Goal: Information Seeking & Learning: Check status

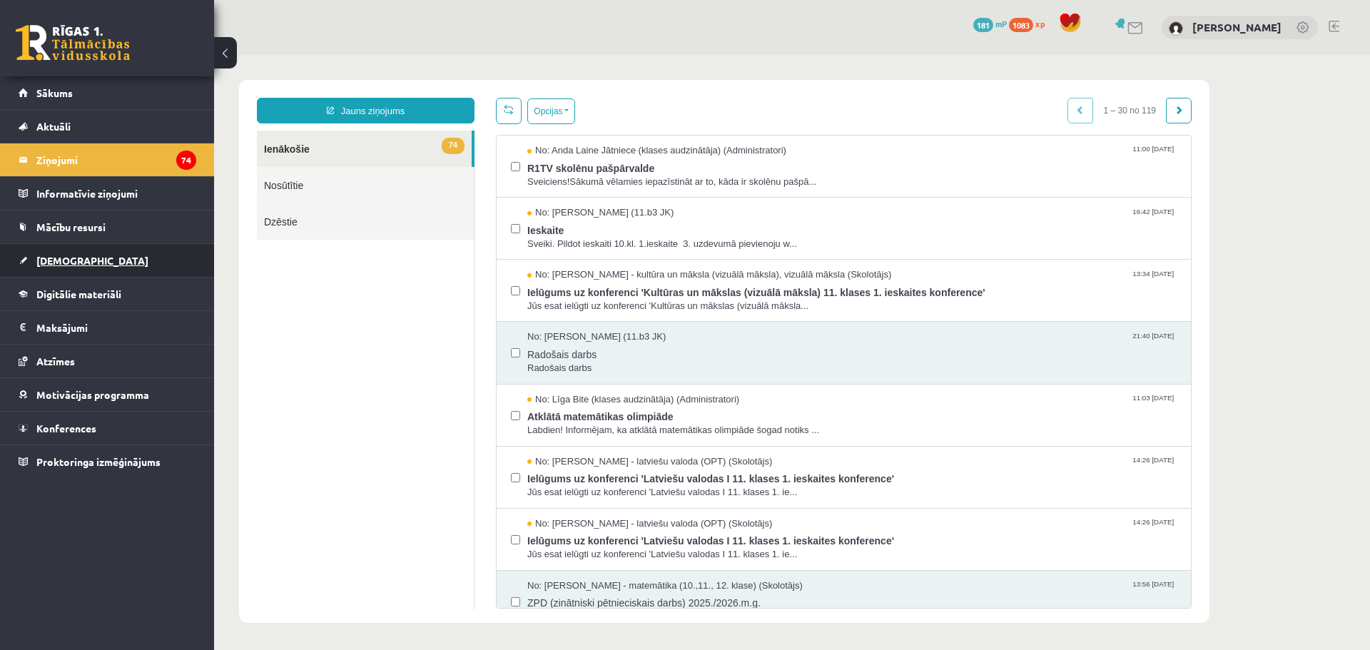
click at [61, 258] on span "[DEMOGRAPHIC_DATA]" at bounding box center [92, 260] width 112 height 13
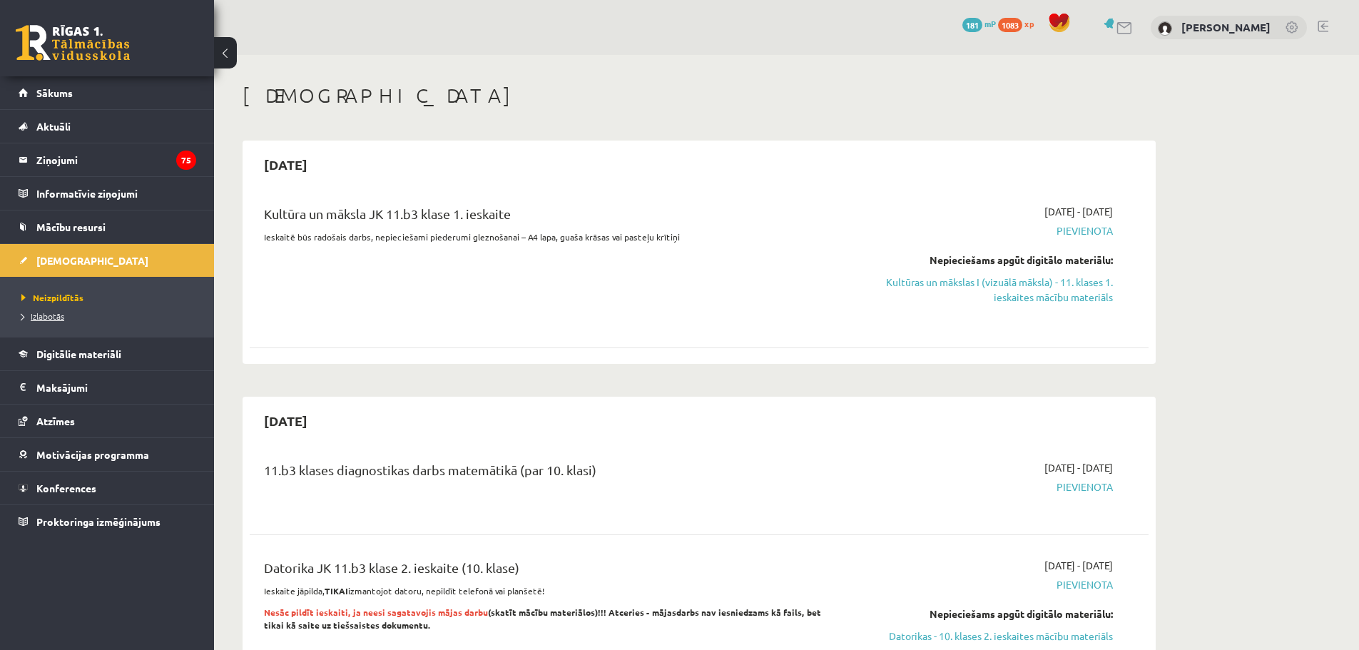
click at [58, 315] on span "Izlabotās" at bounding box center [42, 315] width 43 height 11
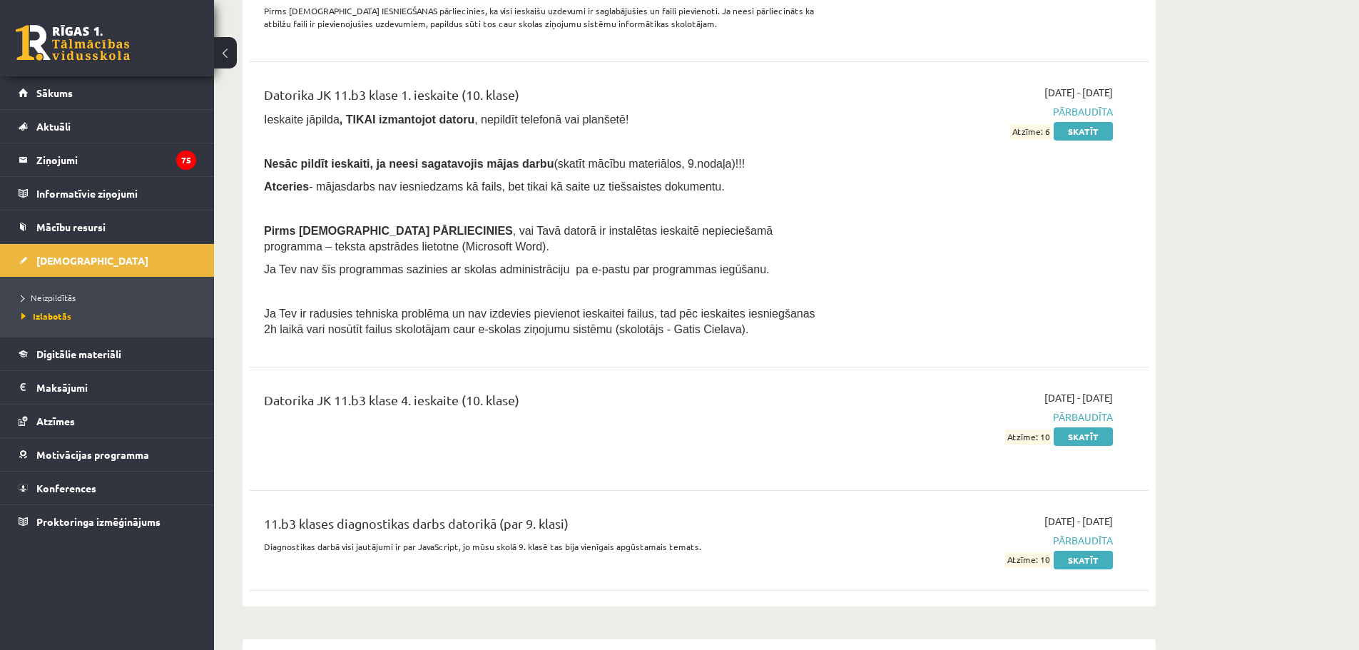
scroll to position [2640, 0]
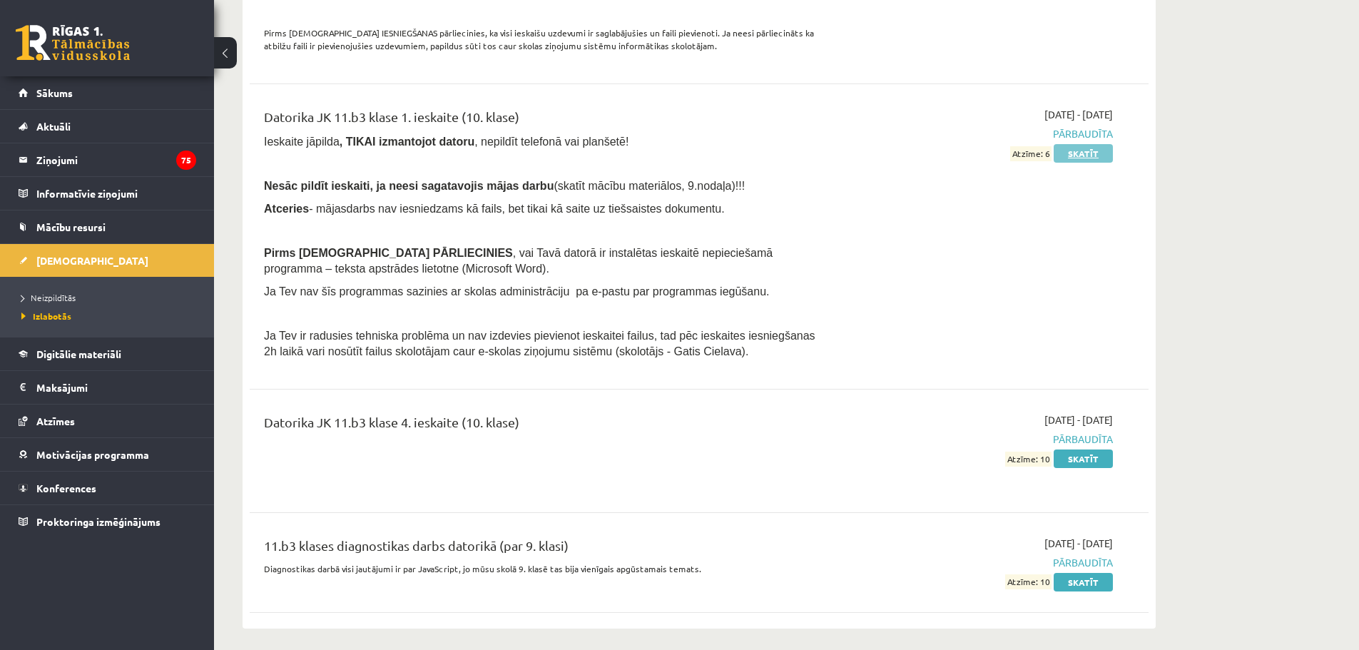
click at [1093, 147] on link "Skatīt" at bounding box center [1083, 153] width 59 height 19
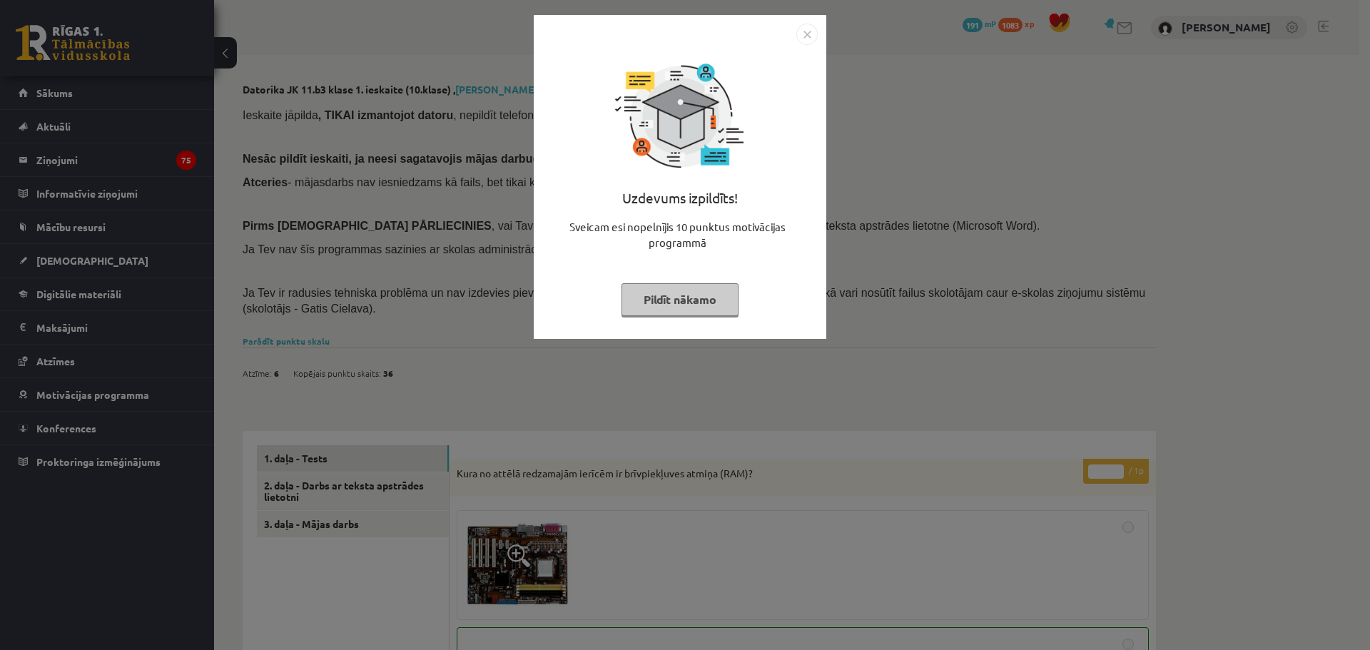
click at [712, 299] on button "Pildīt nākamo" at bounding box center [679, 299] width 117 height 33
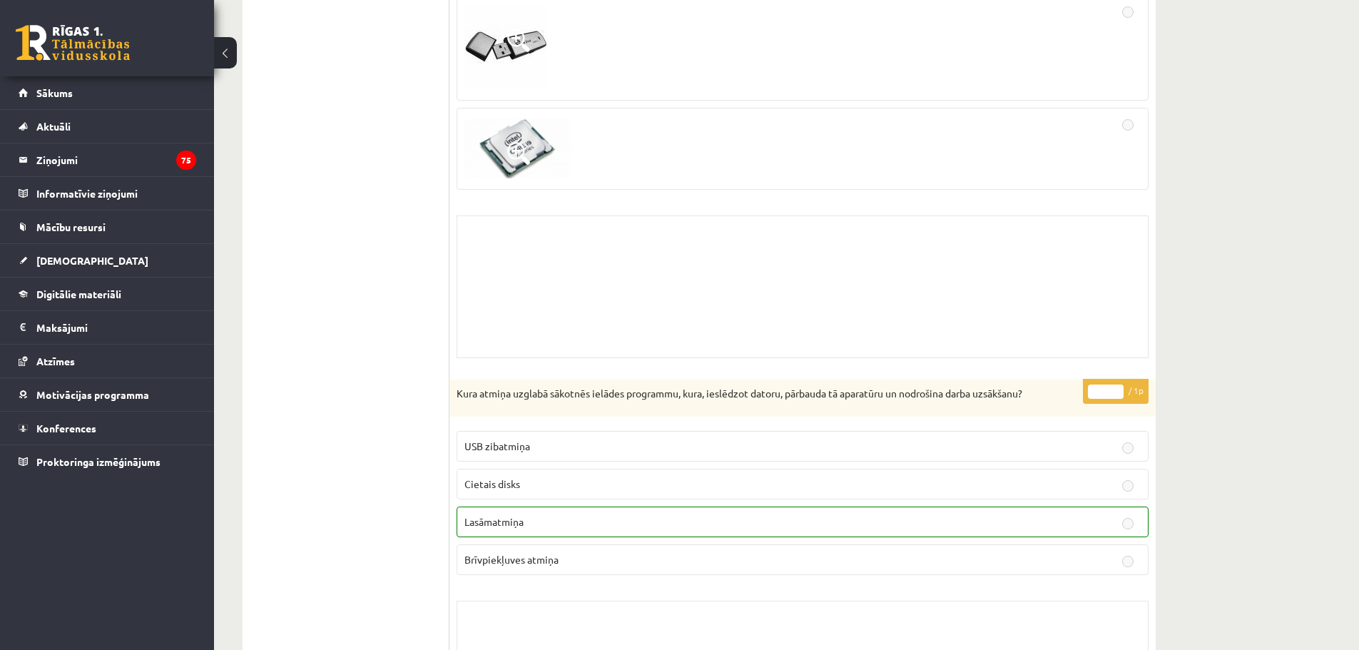
scroll to position [223, 0]
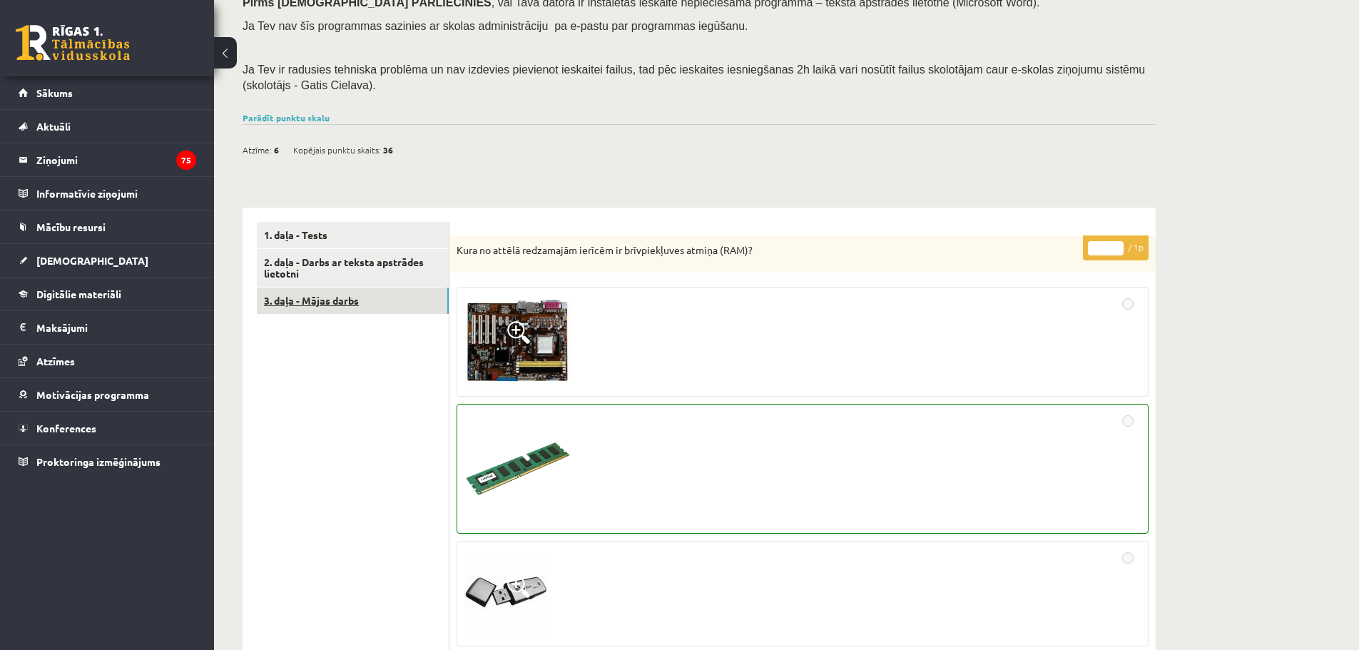
click at [358, 296] on link "3. daļa - Mājas darbs" at bounding box center [353, 301] width 192 height 26
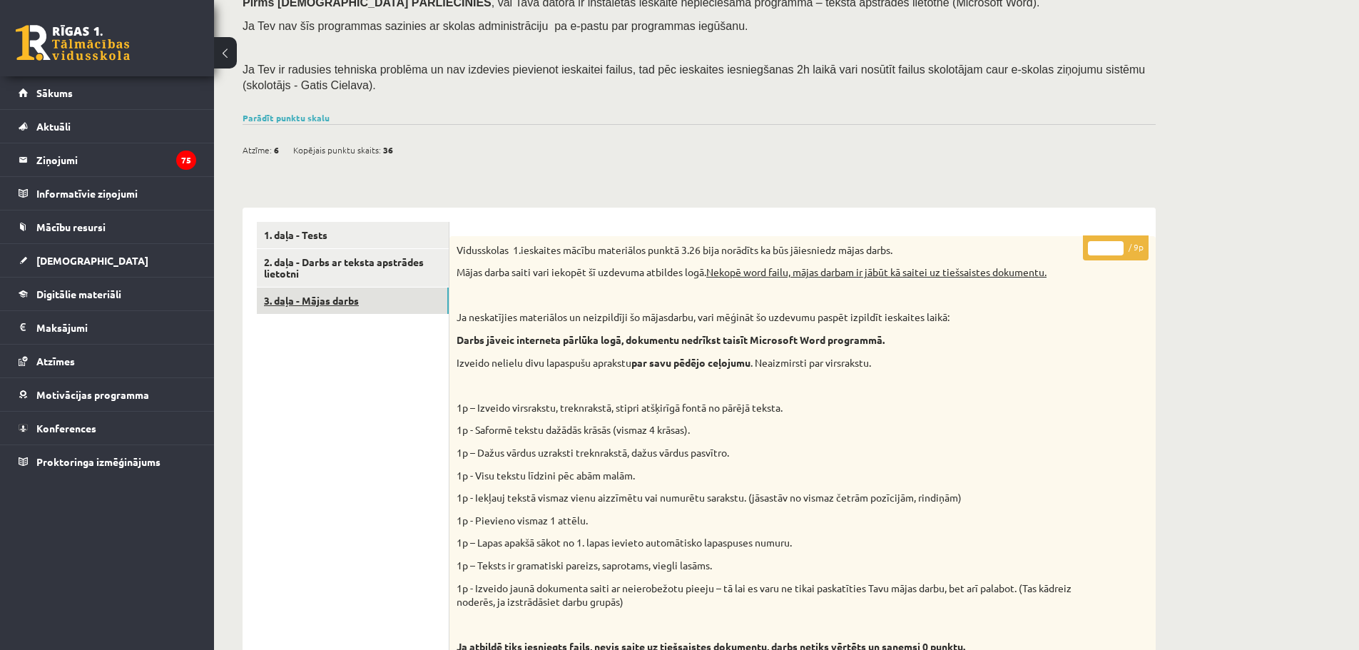
scroll to position [0, 0]
click at [309, 310] on link "3. daļa - Mājas darbs" at bounding box center [353, 301] width 192 height 26
click at [324, 275] on link "2. daļa - Darbs ar teksta apstrādes lietotni" at bounding box center [353, 268] width 192 height 39
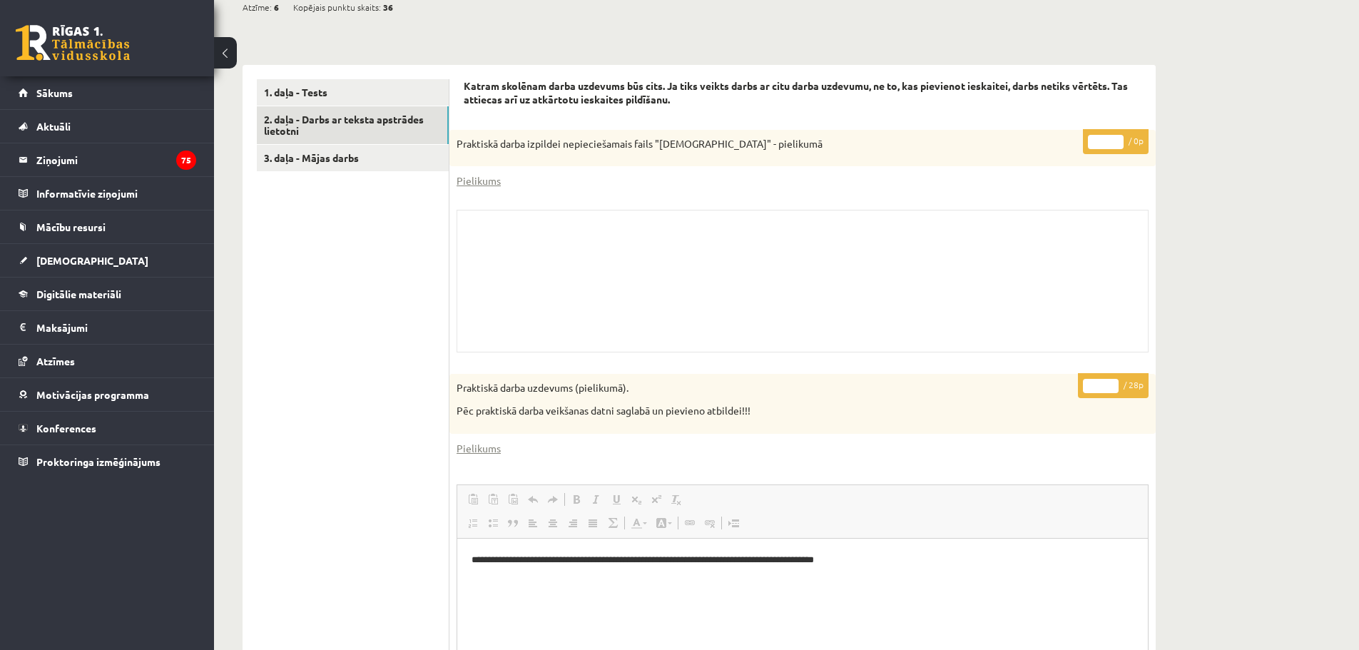
click at [675, 250] on div "Skolotāja pielikums" at bounding box center [803, 281] width 692 height 143
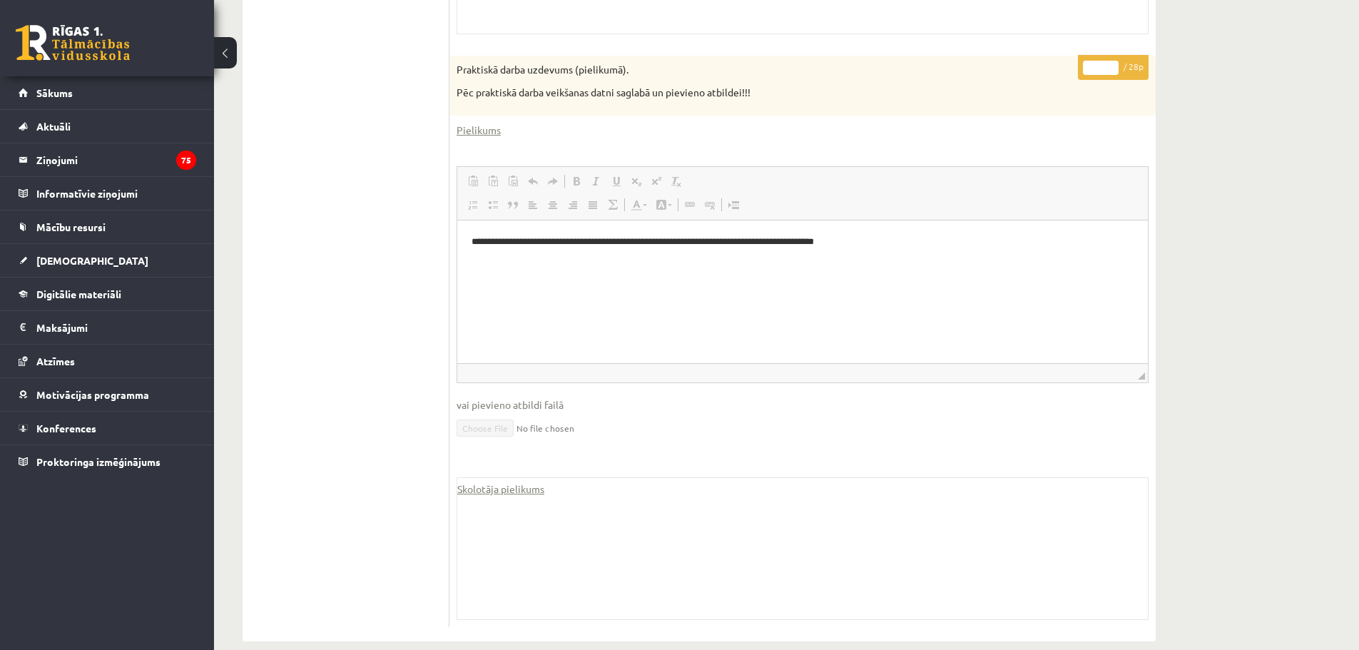
scroll to position [705, 0]
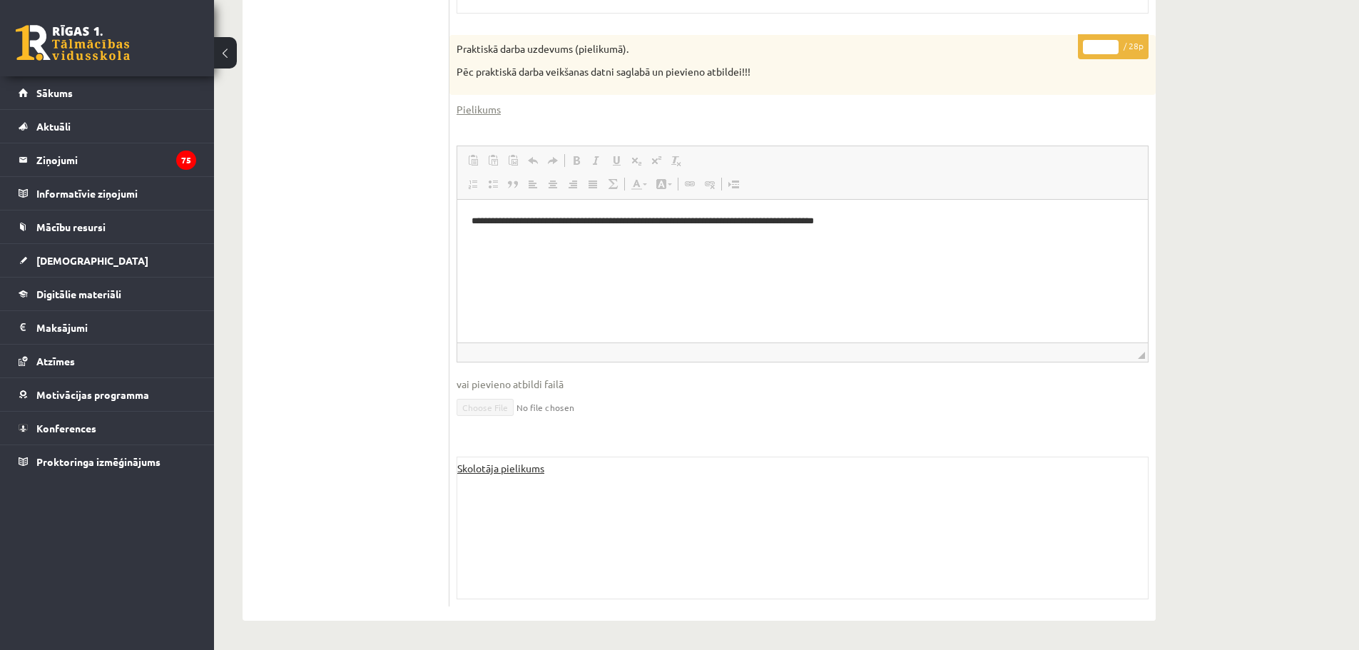
click at [524, 467] on link "Skolotāja pielikums" at bounding box center [500, 468] width 87 height 15
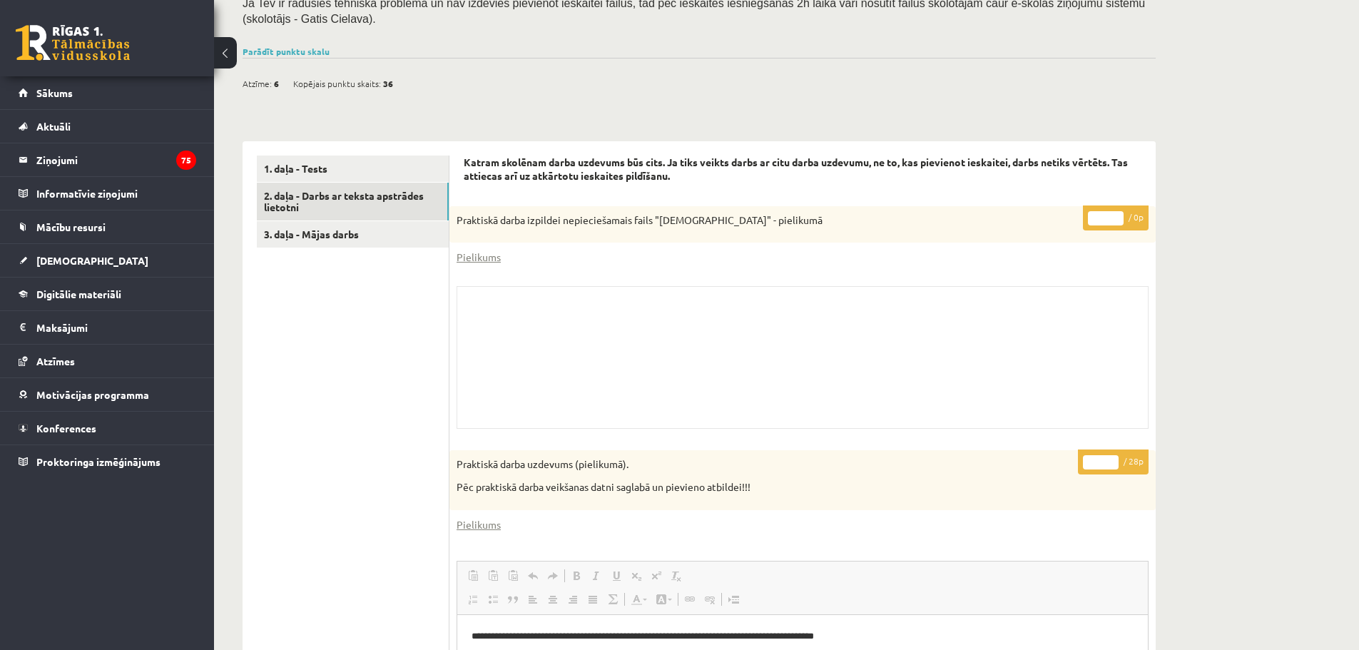
scroll to position [277, 0]
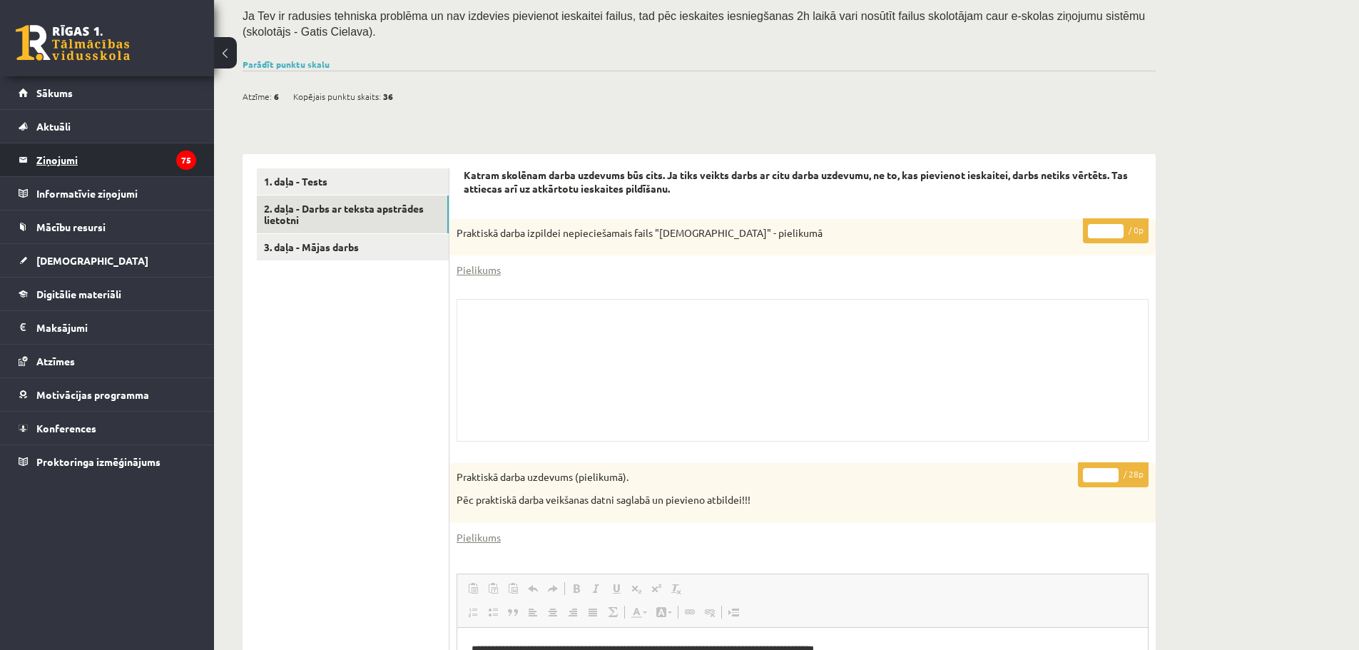
click at [86, 150] on legend "Ziņojumi 75" at bounding box center [116, 159] width 160 height 33
